Goal: Transaction & Acquisition: Book appointment/travel/reservation

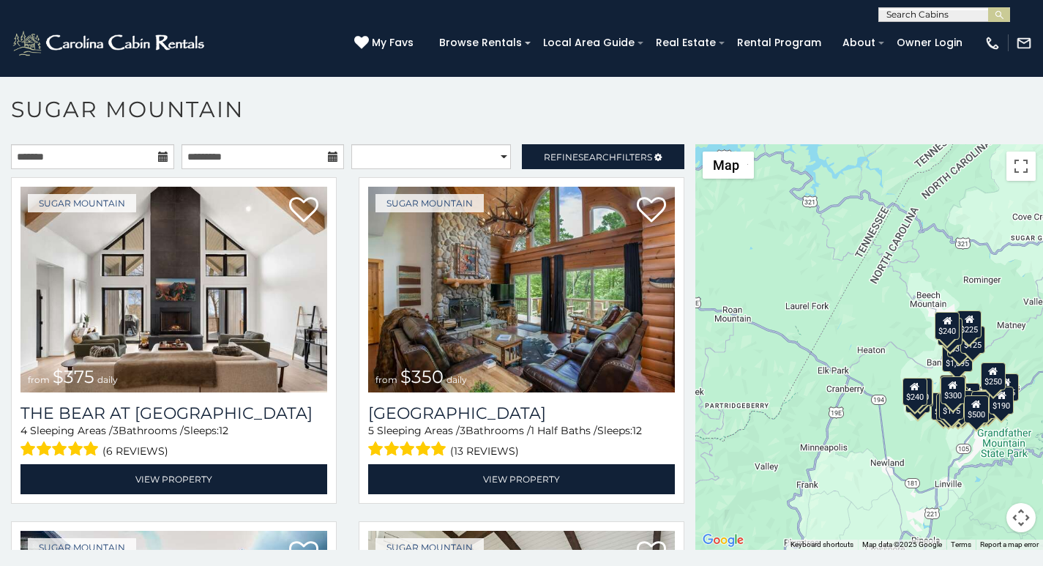
scroll to position [6, 0]
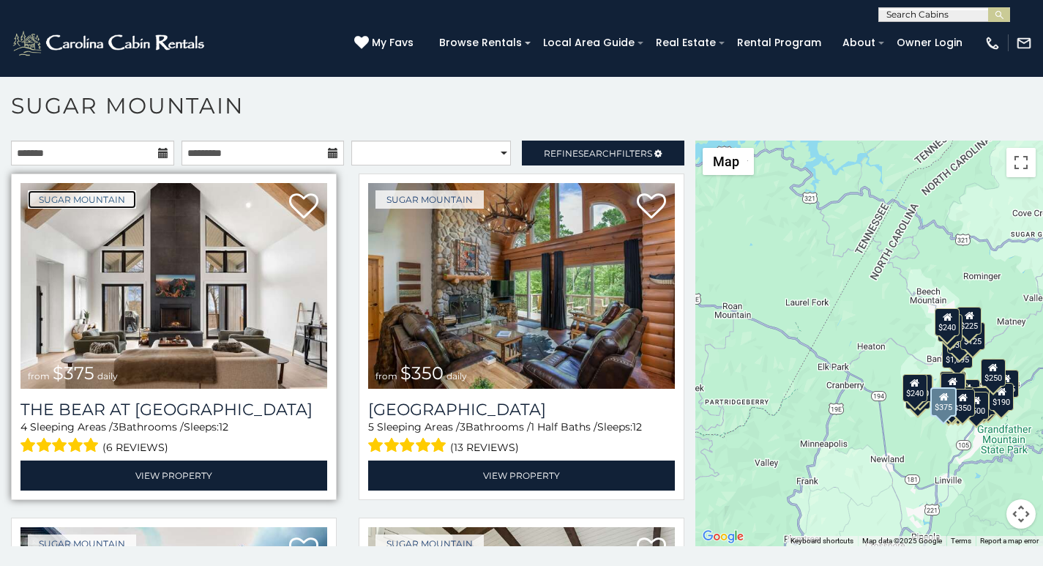
click at [48, 197] on link "Sugar Mountain" at bounding box center [82, 199] width 108 height 18
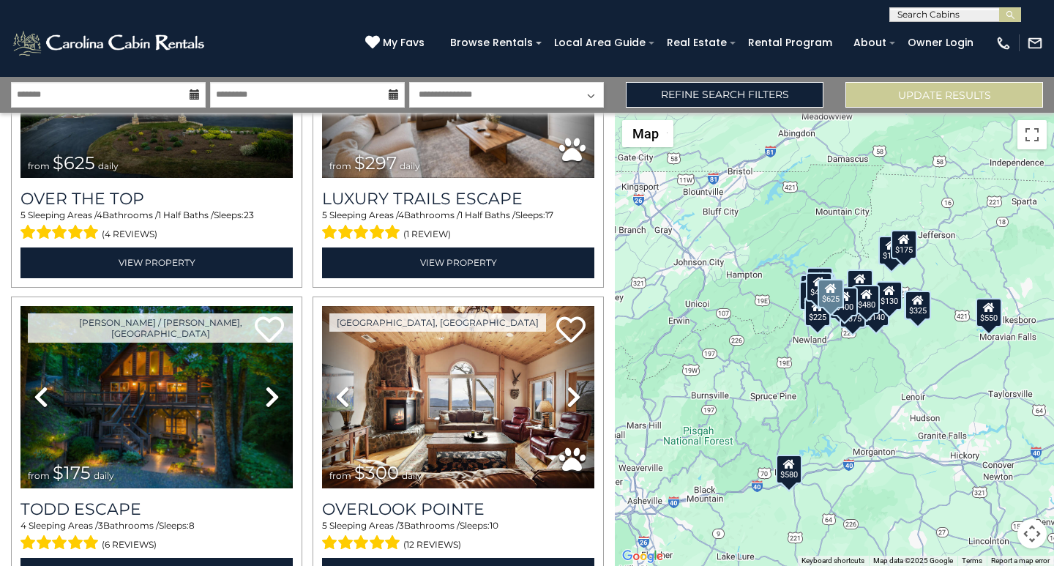
scroll to position [183, 0]
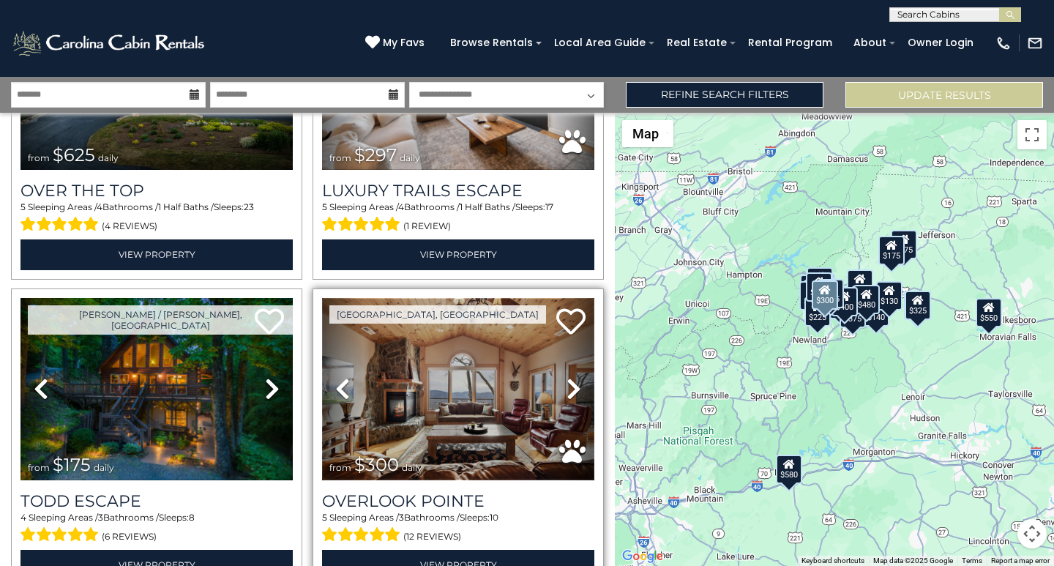
click at [374, 428] on img at bounding box center [458, 389] width 272 height 182
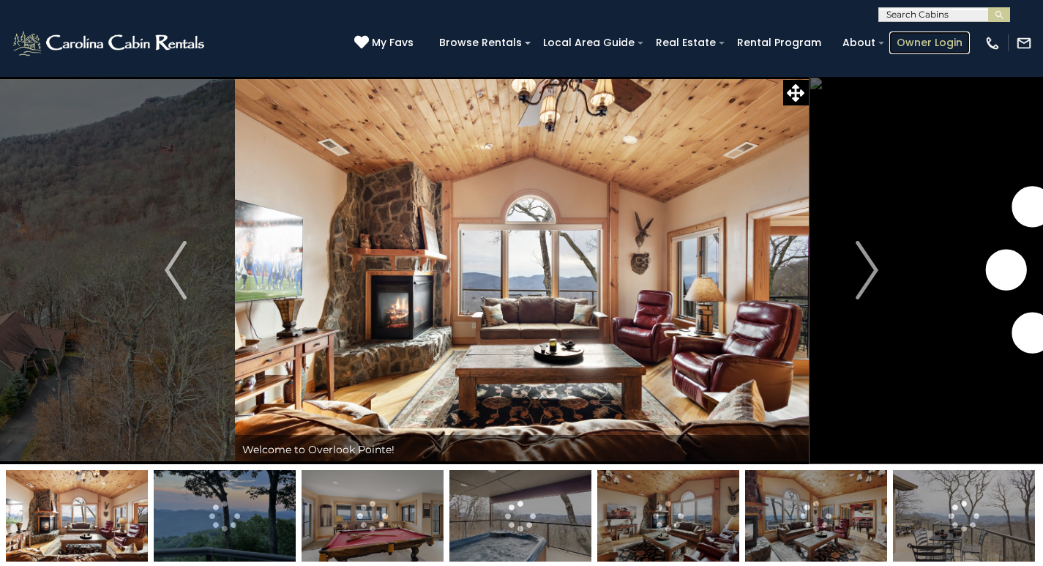
click at [914, 37] on link "Owner Login" at bounding box center [929, 42] width 81 height 23
